Goal: Task Accomplishment & Management: Use online tool/utility

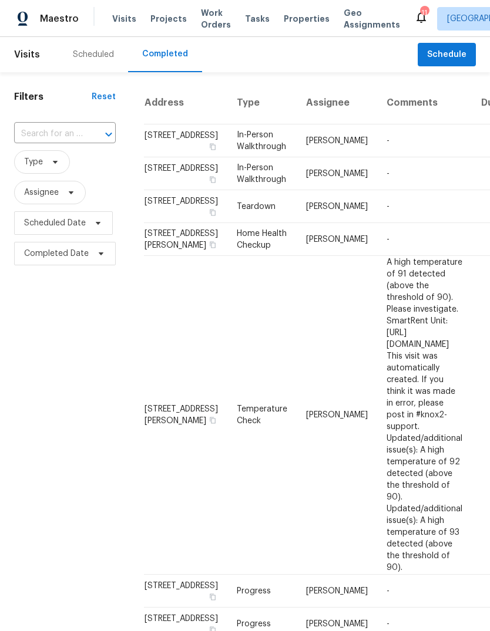
click at [98, 56] on div "Scheduled" at bounding box center [93, 55] width 41 height 12
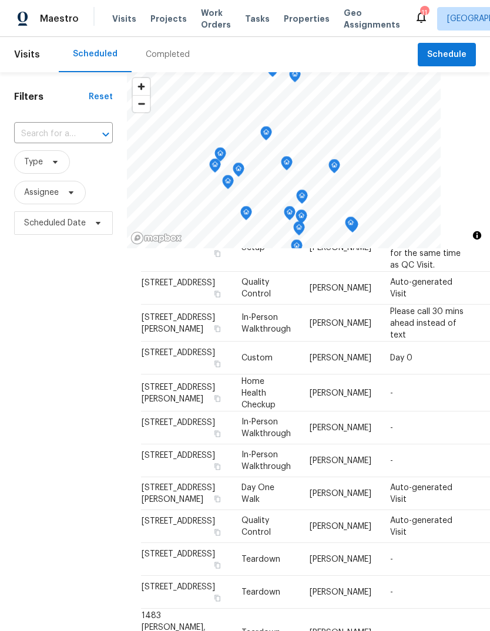
scroll to position [815, 0]
click at [251, 15] on span "Tasks" at bounding box center [257, 19] width 25 height 8
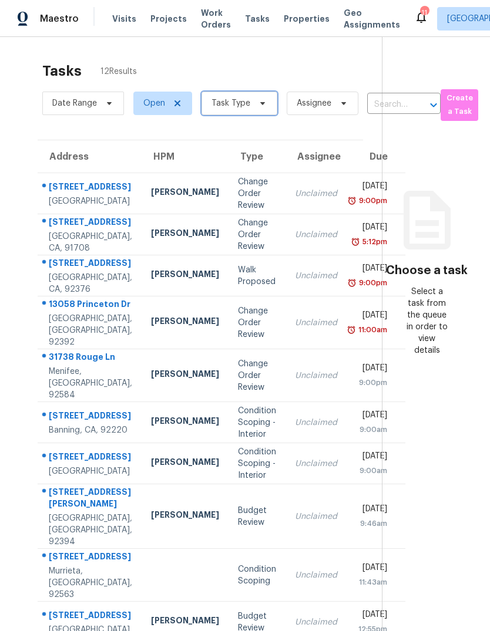
click at [255, 106] on span at bounding box center [260, 103] width 13 height 9
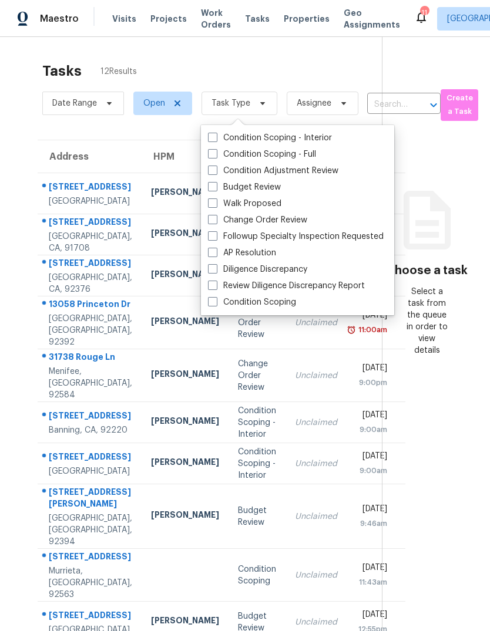
click at [267, 189] on label "Budget Review" at bounding box center [244, 187] width 73 height 12
click at [215, 189] on input "Budget Review" at bounding box center [212, 185] width 8 height 8
checkbox input "true"
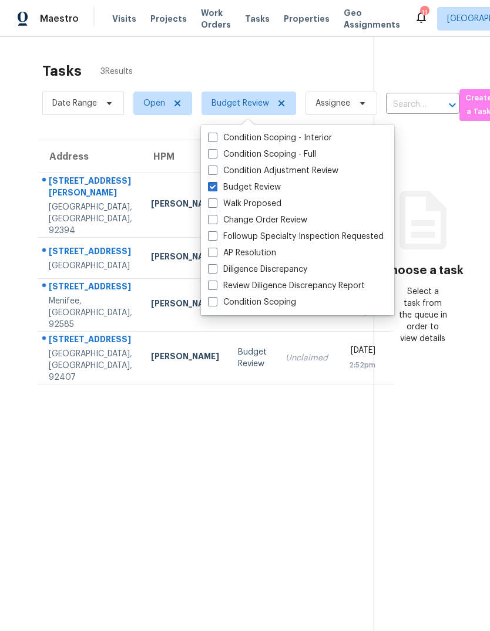
click at [319, 532] on section "Tasks 3 Results Date Range Open Budget Review Assignee ​ Create a Task Address …" at bounding box center [196, 362] width 355 height 612
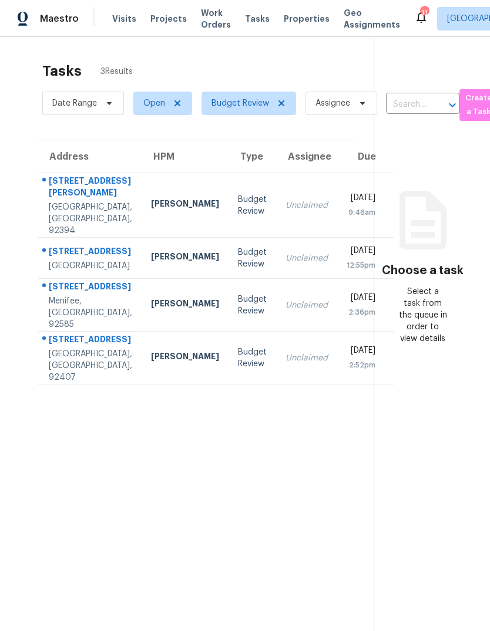
click at [129, 14] on span "Visits" at bounding box center [124, 19] width 24 height 12
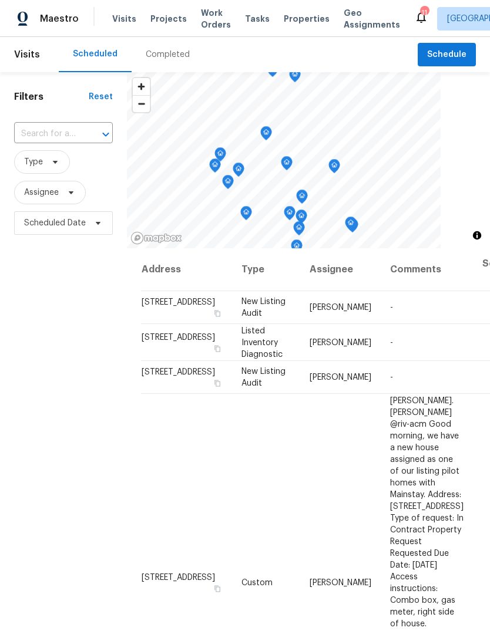
click at [173, 55] on div "Completed" at bounding box center [168, 55] width 44 height 12
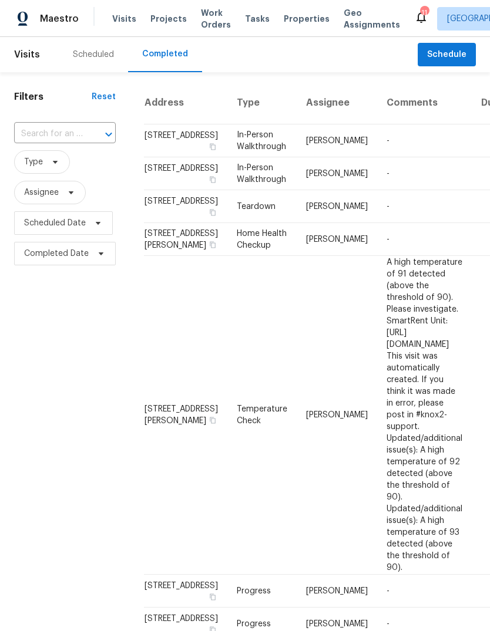
click at [94, 55] on div "Scheduled" at bounding box center [93, 55] width 41 height 12
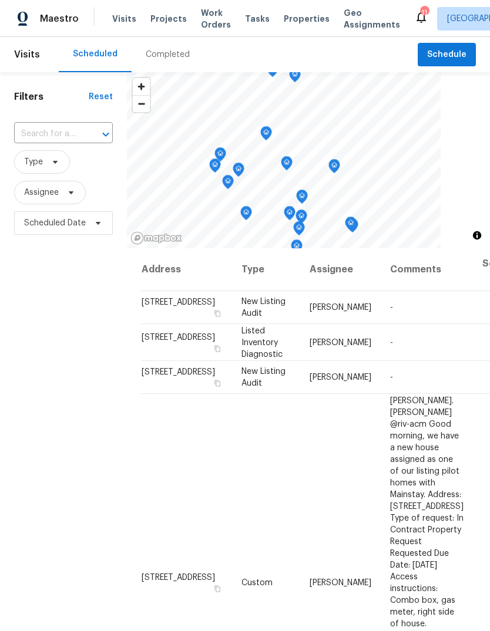
click at [299, 16] on span "Properties" at bounding box center [307, 19] width 46 height 12
